Goal: Transaction & Acquisition: Purchase product/service

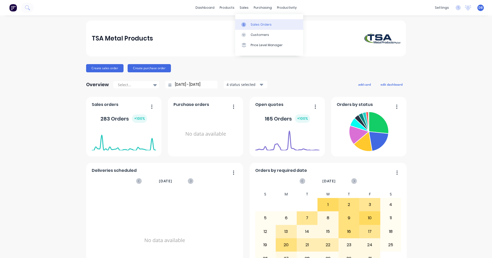
click at [254, 24] on div "Sales Orders" at bounding box center [260, 24] width 21 height 5
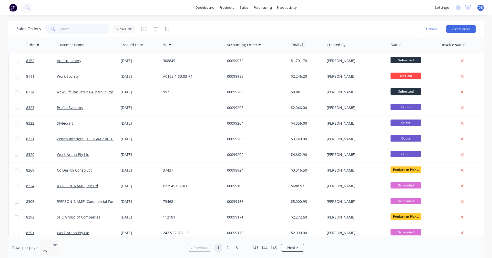
click at [72, 30] on input "text" at bounding box center [84, 29] width 50 height 10
type input "98152"
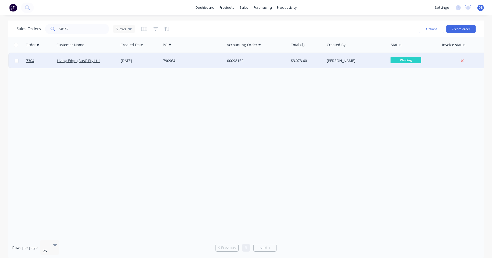
click at [136, 60] on div "[DATE]" at bounding box center [140, 60] width 38 height 5
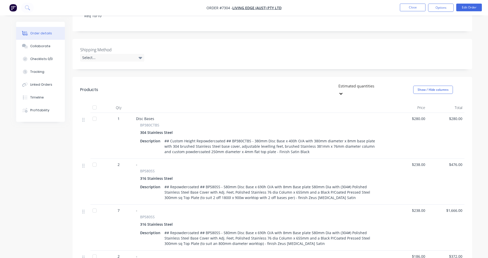
scroll to position [128, 0]
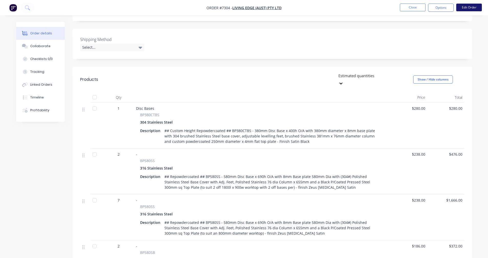
click at [466, 8] on button "Edit Order" at bounding box center [469, 8] width 26 height 8
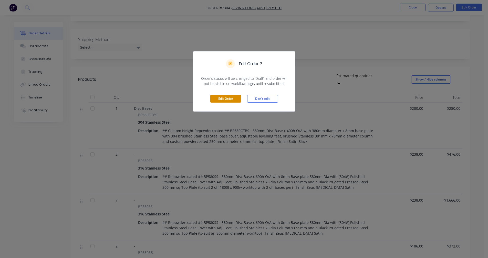
click at [222, 99] on button "Edit Order" at bounding box center [225, 99] width 31 height 8
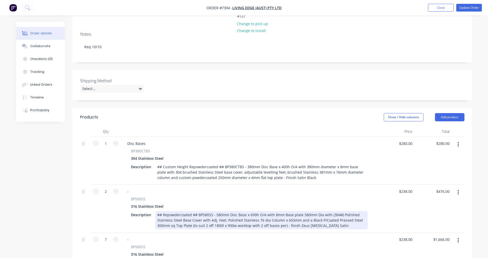
scroll to position [102, 0]
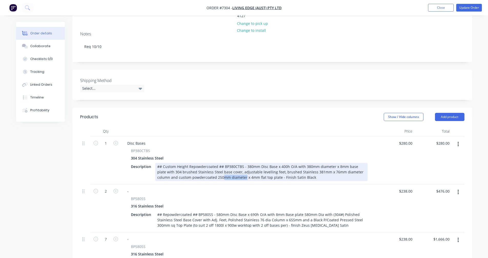
drag, startPoint x: 231, startPoint y: 162, endPoint x: 208, endPoint y: 162, distance: 22.5
click at [208, 163] on div "## Custom Height Repowdercoated ## BP380CTBS - 380mm Disc Base x 400h O/A with …" at bounding box center [261, 172] width 212 height 18
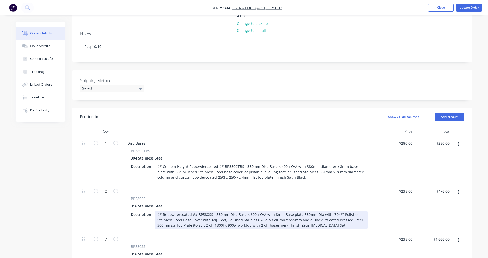
click at [301, 211] on div "## Repowdercoated ## BP580SS - 580mm Disc Base x 690h O/A with 8mm Base plate 5…" at bounding box center [261, 220] width 212 height 18
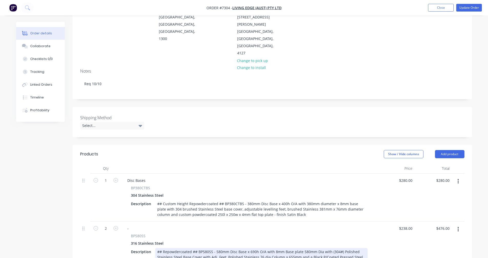
scroll to position [51, 0]
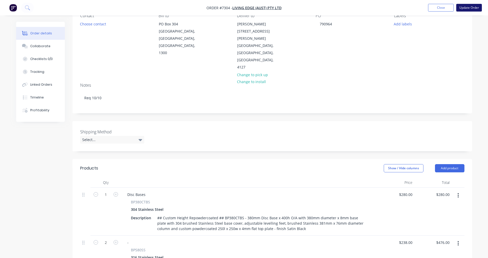
click at [467, 8] on button "Update Order" at bounding box center [469, 8] width 26 height 8
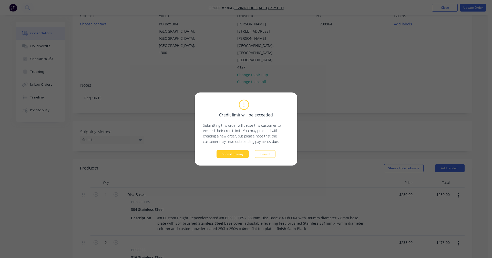
click at [240, 157] on button "Submit anyway" at bounding box center [232, 154] width 32 height 8
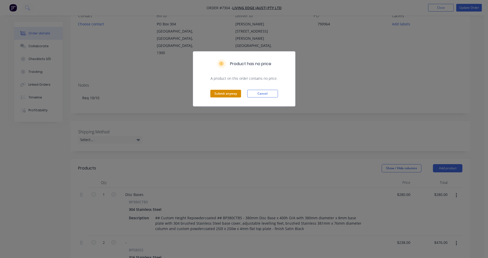
click at [226, 94] on button "Submit anyway" at bounding box center [225, 94] width 31 height 8
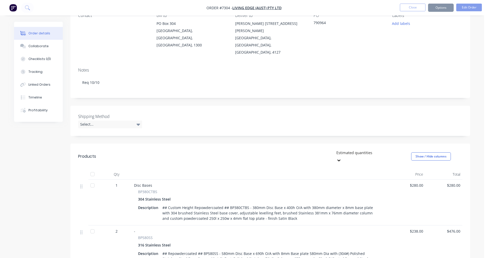
scroll to position [51, 0]
click at [413, 9] on button "Close" at bounding box center [413, 8] width 26 height 8
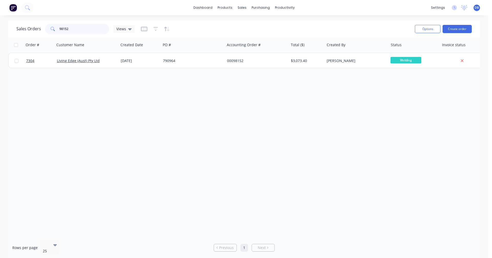
drag, startPoint x: 80, startPoint y: 31, endPoint x: 50, endPoint y: 31, distance: 29.7
click at [51, 31] on div "98152" at bounding box center [77, 29] width 64 height 10
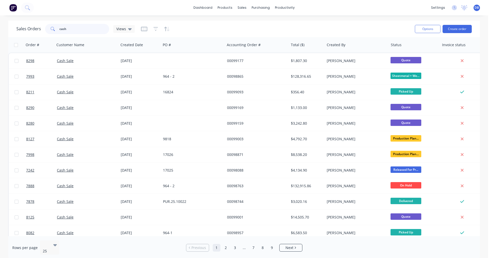
drag, startPoint x: 68, startPoint y: 30, endPoint x: 54, endPoint y: 28, distance: 13.9
click at [54, 28] on div "cash" at bounding box center [77, 29] width 64 height 10
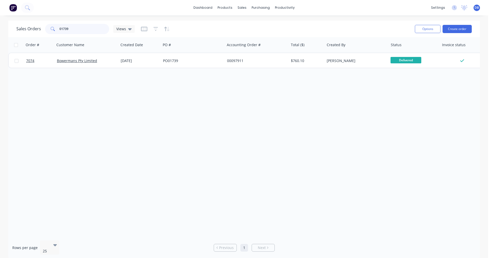
drag, startPoint x: 73, startPoint y: 32, endPoint x: 49, endPoint y: 29, distance: 24.2
click at [49, 29] on div "01739" at bounding box center [77, 29] width 64 height 10
type input "3"
drag, startPoint x: 73, startPoint y: 29, endPoint x: 52, endPoint y: 27, distance: 21.0
click at [52, 27] on div "151055" at bounding box center [77, 29] width 64 height 10
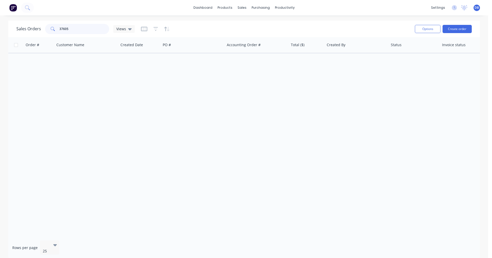
click at [77, 28] on input "37605" at bounding box center [84, 29] width 50 height 10
drag, startPoint x: 76, startPoint y: 29, endPoint x: 47, endPoint y: 29, distance: 29.5
click at [50, 28] on div "37605" at bounding box center [77, 29] width 64 height 10
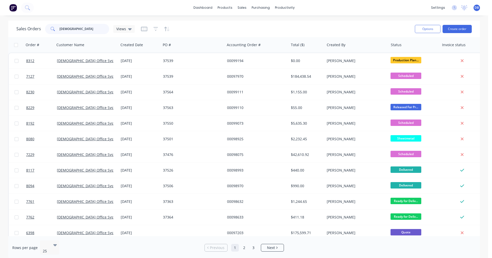
drag, startPoint x: 79, startPoint y: 28, endPoint x: 46, endPoint y: 30, distance: 32.9
click at [49, 30] on div "[DEMOGRAPHIC_DATA]" at bounding box center [77, 29] width 64 height 10
type input "17123"
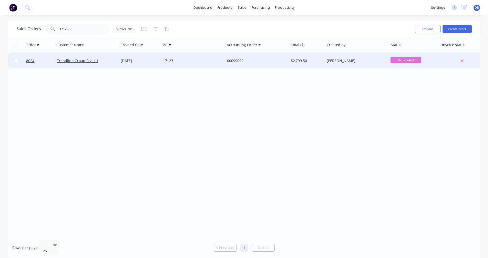
click at [170, 59] on div "17123" at bounding box center [191, 60] width 57 height 5
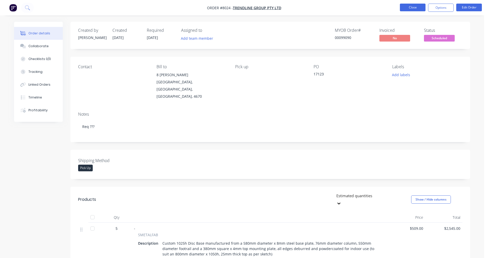
click at [414, 6] on button "Close" at bounding box center [413, 8] width 26 height 8
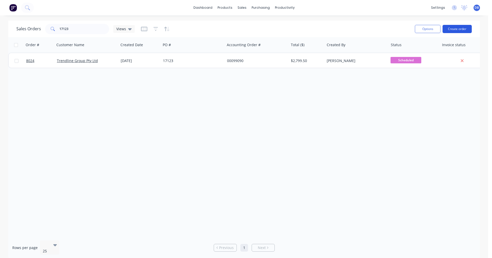
click at [458, 29] on button "Create order" at bounding box center [456, 29] width 29 height 8
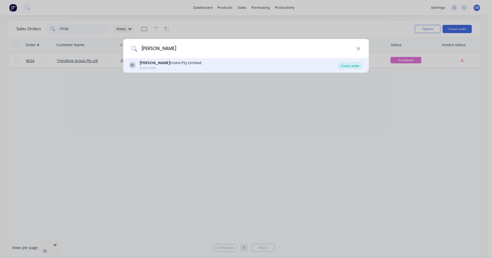
type input "[PERSON_NAME]"
click at [350, 68] on div "Create order" at bounding box center [350, 65] width 25 height 7
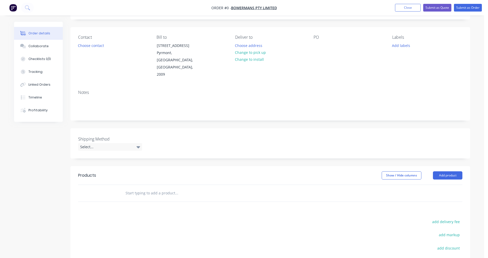
scroll to position [79, 0]
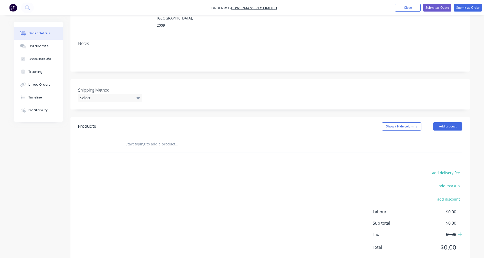
click at [139, 139] on input "text" at bounding box center [176, 144] width 102 height 10
type input "mod-pf-2040"
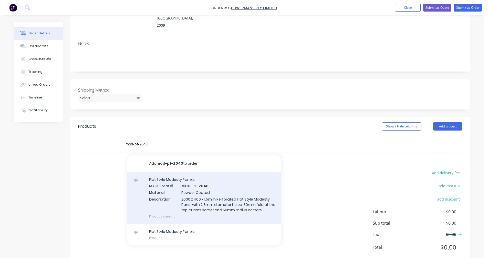
click at [208, 182] on div "Flat Style Modesty Panels MYOB Item # MOD-PF-2040 Material Powder Coated Descri…" at bounding box center [204, 198] width 154 height 52
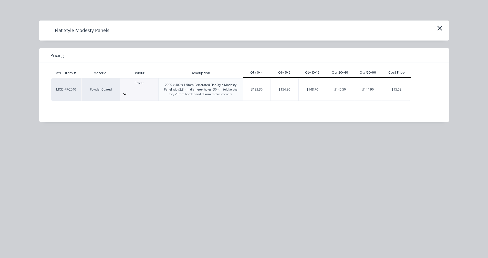
click at [140, 90] on div at bounding box center [139, 87] width 38 height 5
click at [343, 90] on div "$146.50" at bounding box center [340, 89] width 28 height 22
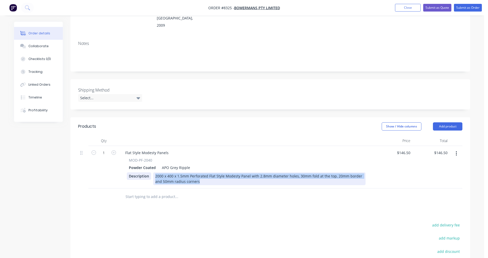
drag, startPoint x: 200, startPoint y: 167, endPoint x: 150, endPoint y: 161, distance: 50.8
click at [150, 172] on div "Description 2000 x 400 x 1.5mm Perforated Flat Style Modesty Panel with 2.8mm d…" at bounding box center [246, 178] width 239 height 13
copy div "2000 x 400 x 1.5mm Perforated Flat Style Modesty Panel with 2.8mm diameter hole…"
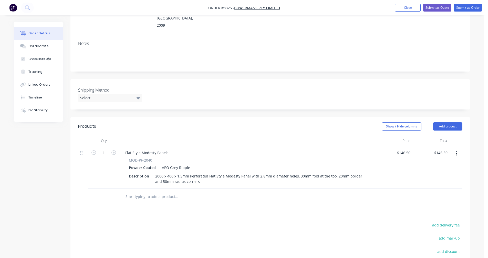
click at [133, 191] on input "text" at bounding box center [176, 196] width 102 height 10
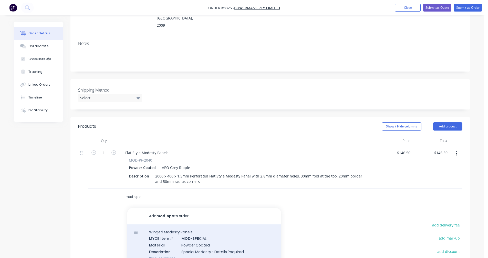
type input "mod-spe"
click at [201, 231] on div "Winged Modesty Panels MYOB Item # MOD-SPE CIAL Material Powder Coated Descripti…" at bounding box center [204, 244] width 154 height 41
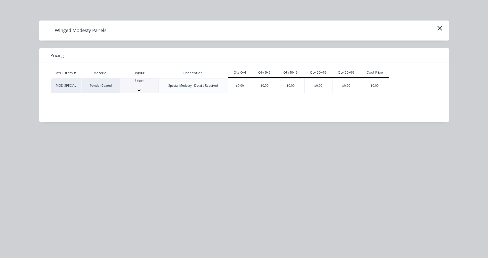
click at [141, 87] on div at bounding box center [139, 85] width 38 height 5
type input "sat"
click at [235, 86] on div "$0.00" at bounding box center [240, 86] width 24 height 17
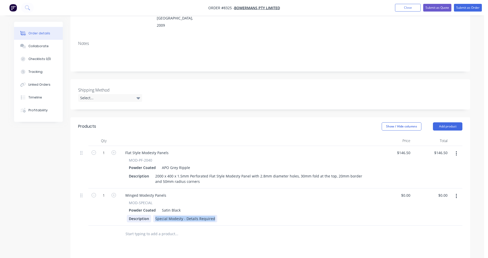
drag, startPoint x: 213, startPoint y: 204, endPoint x: 150, endPoint y: 202, distance: 63.0
click at [150, 215] on div "Description Special Modesty - Details Required" at bounding box center [246, 218] width 239 height 7
paste div
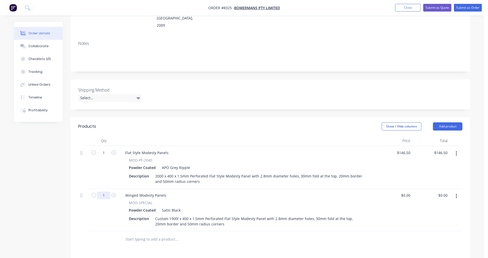
click at [107, 191] on input "1" at bounding box center [103, 195] width 13 height 8
type input "37"
type input "-"
type input "$1.00"
type input "$37.00"
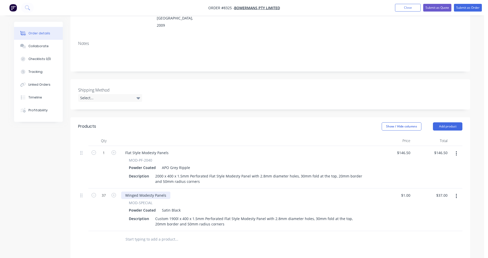
click at [140, 191] on div "Winged Modesty Panels" at bounding box center [145, 194] width 49 height 7
click at [164, 191] on div "Winged Modesty Panels" at bounding box center [145, 194] width 49 height 7
drag, startPoint x: 165, startPoint y: 181, endPoint x: 121, endPoint y: 179, distance: 44.1
click at [121, 188] on div "Winged Modesty Panels MOD-SPECIAL Powder Coated Satin Black Description Custom …" at bounding box center [247, 209] width 256 height 43
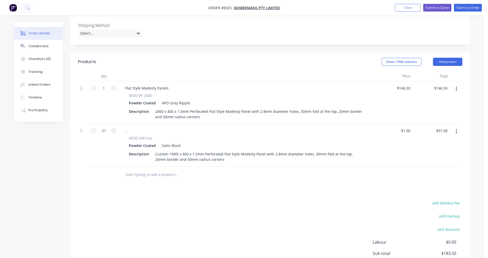
scroll to position [155, 0]
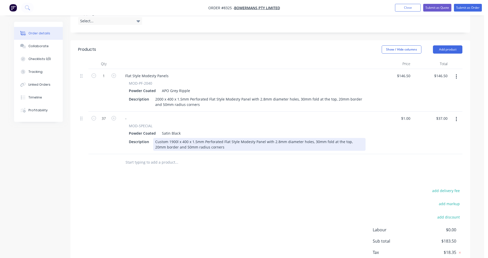
click at [234, 138] on div "Custom 1900l x 400 x 1.5mm Perforated Flat Style Modesty Panel with 2.8mm diame…" at bounding box center [259, 144] width 212 height 13
type input "$132.90"
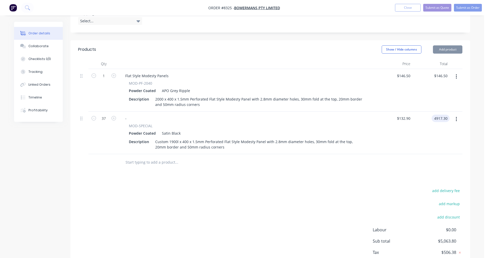
type input "$4,917.30"
click at [457, 72] on button "button" at bounding box center [456, 76] width 12 height 9
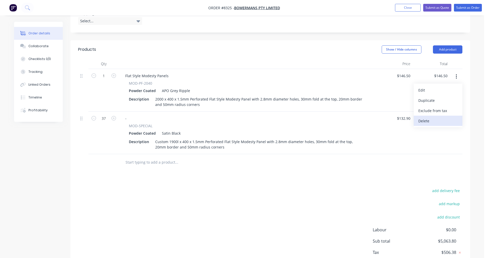
click at [426, 117] on div "Delete" at bounding box center [437, 120] width 39 height 7
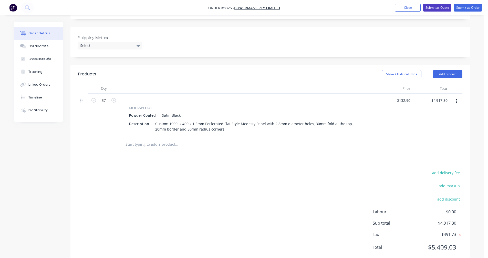
click at [440, 7] on button "Submit as Quote" at bounding box center [437, 8] width 28 height 8
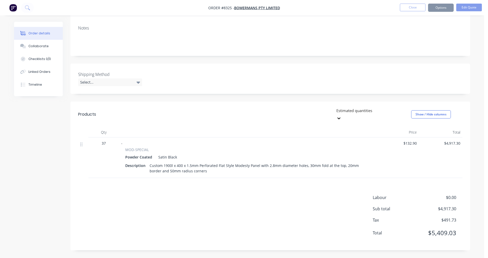
scroll to position [0, 0]
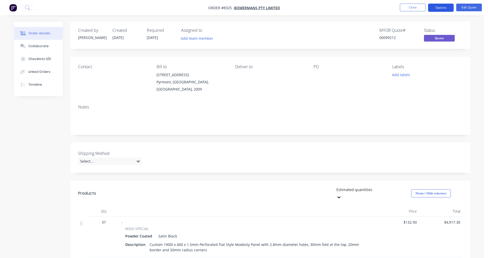
click at [437, 7] on button "Options" at bounding box center [441, 8] width 26 height 8
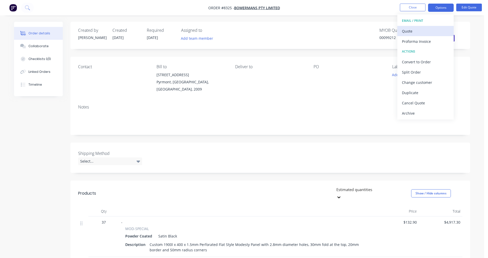
click at [414, 30] on div "Quote" at bounding box center [425, 30] width 47 height 7
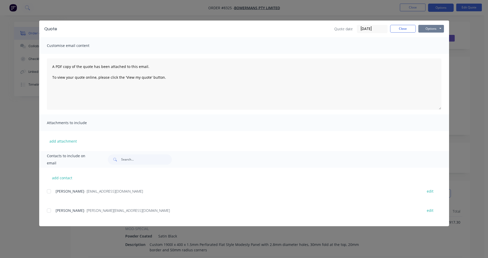
click at [434, 27] on button "Options" at bounding box center [431, 29] width 26 height 8
click at [436, 36] on button "Preview" at bounding box center [434, 38] width 33 height 8
click at [402, 29] on button "Close" at bounding box center [403, 29] width 26 height 8
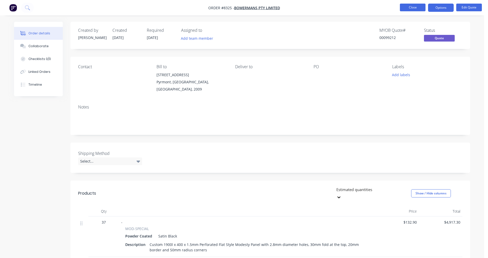
click at [409, 8] on button "Close" at bounding box center [413, 8] width 26 height 8
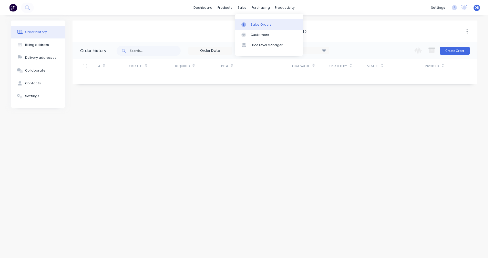
click at [255, 21] on link "Sales Orders" at bounding box center [269, 24] width 68 height 10
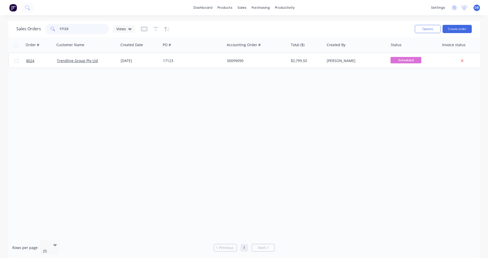
drag, startPoint x: 90, startPoint y: 26, endPoint x: 43, endPoint y: 27, distance: 47.2
click at [43, 27] on div "Sales Orders 17123 Views" at bounding box center [75, 29] width 118 height 10
click at [456, 27] on button "Create order" at bounding box center [456, 29] width 29 height 8
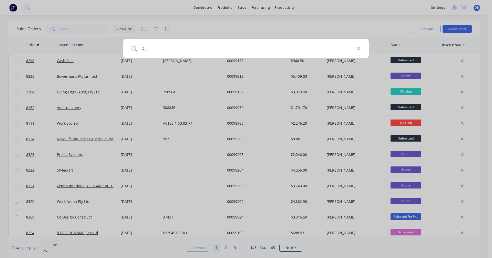
type input "p"
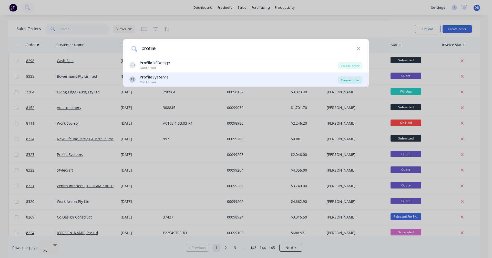
type input "profile"
click at [352, 80] on div "Create order" at bounding box center [350, 79] width 25 height 7
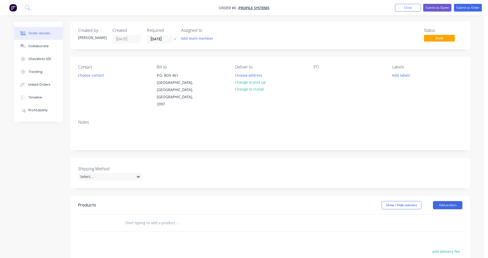
click at [149, 217] on input "text" at bounding box center [176, 222] width 102 height 10
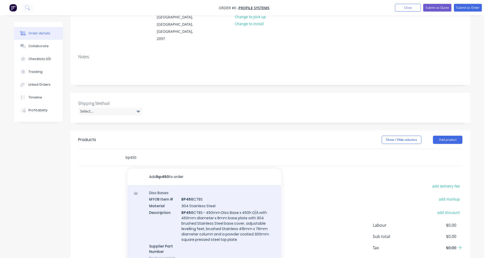
scroll to position [86, 0]
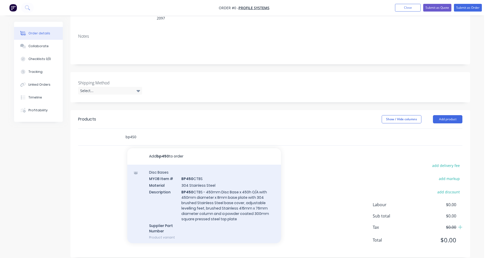
type input "bp450"
click at [198, 180] on div "Disc Bases MYOB Item # BP450 CTBS Material 304 Stainless Steel Description BP45…" at bounding box center [204, 204] width 154 height 80
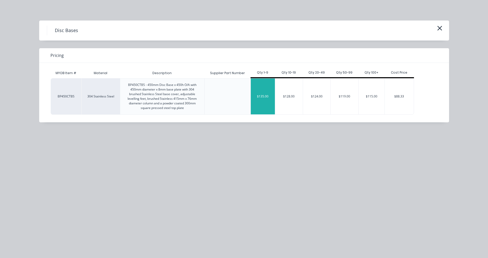
click at [267, 99] on div "$135.00" at bounding box center [263, 96] width 24 height 36
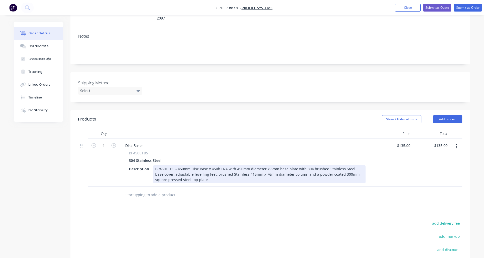
click at [166, 165] on div "BP450CTBS - 450mm Disc Base x 450h O/A with 450mm diameter x 8mm base plate wit…" at bounding box center [259, 174] width 212 height 18
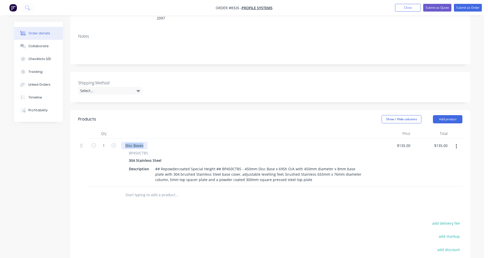
drag, startPoint x: 144, startPoint y: 138, endPoint x: 120, endPoint y: 138, distance: 24.1
click at [120, 139] on div "Disc Bases BP450CTBS 304 Stainless Steel Description ## Repowdercoated Special …" at bounding box center [247, 163] width 256 height 48
click at [149, 190] on input "text" at bounding box center [176, 195] width 102 height 10
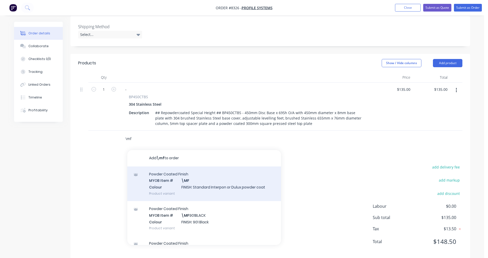
scroll to position [143, 0]
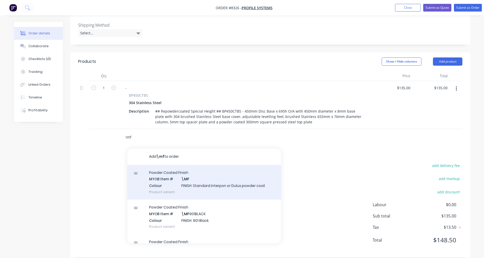
type input "\mf"
click at [201, 175] on div "Powder Coated Finish MYOB Item # \MF Colour FINISH: Standard Interpon or Dulux …" at bounding box center [204, 182] width 154 height 35
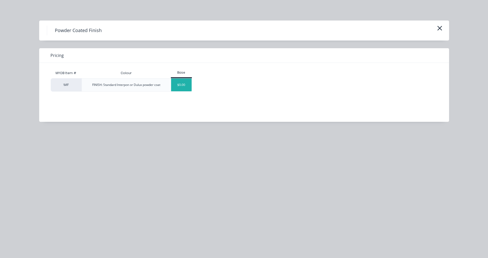
click at [181, 87] on div "$0.00" at bounding box center [181, 84] width 21 height 13
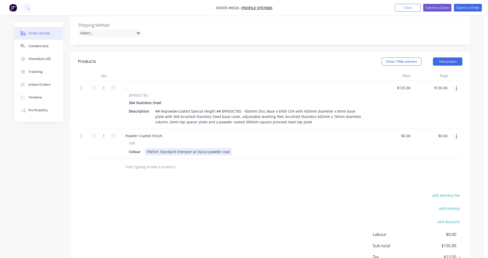
click at [215, 148] on div "FINISH: Standard Interpon or Dulux powder coat" at bounding box center [188, 151] width 87 height 7
drag, startPoint x: 229, startPoint y: 144, endPoint x: 159, endPoint y: 147, distance: 70.0
click at [159, 148] on div "FINISH: Standard Interpon or Dulux powder coat" at bounding box center [188, 151] width 87 height 7
type input "$0.00"
click at [142, 162] on input "text" at bounding box center [176, 167] width 102 height 10
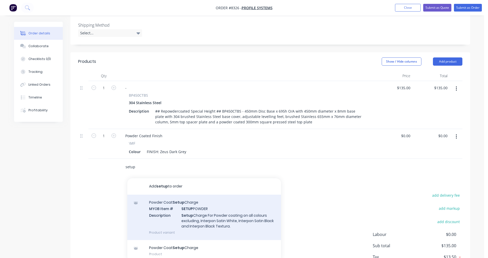
type input "setup"
click at [211, 209] on div "Powder Coat Setup Charge MYOB Item # SETUP POWDER Description Setup Charge For …" at bounding box center [204, 216] width 154 height 45
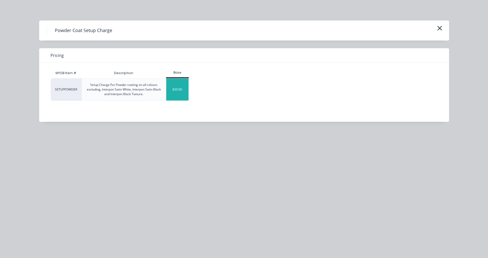
click at [184, 89] on div "$50.00" at bounding box center [177, 89] width 22 height 22
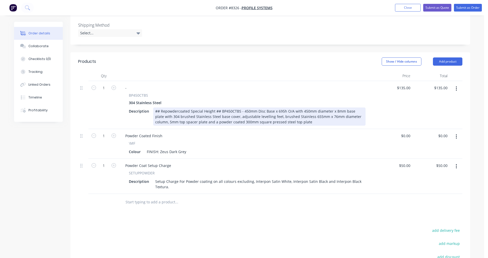
click at [254, 110] on div "## Repowdercoated Special Height ## BP450CTBS - 450mm Disc Base x 695h O/A with…" at bounding box center [259, 116] width 212 height 18
type input "$220.40"
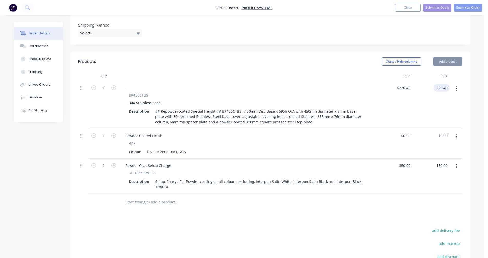
type input "$220.40"
